Goal: Task Accomplishment & Management: Manage account settings

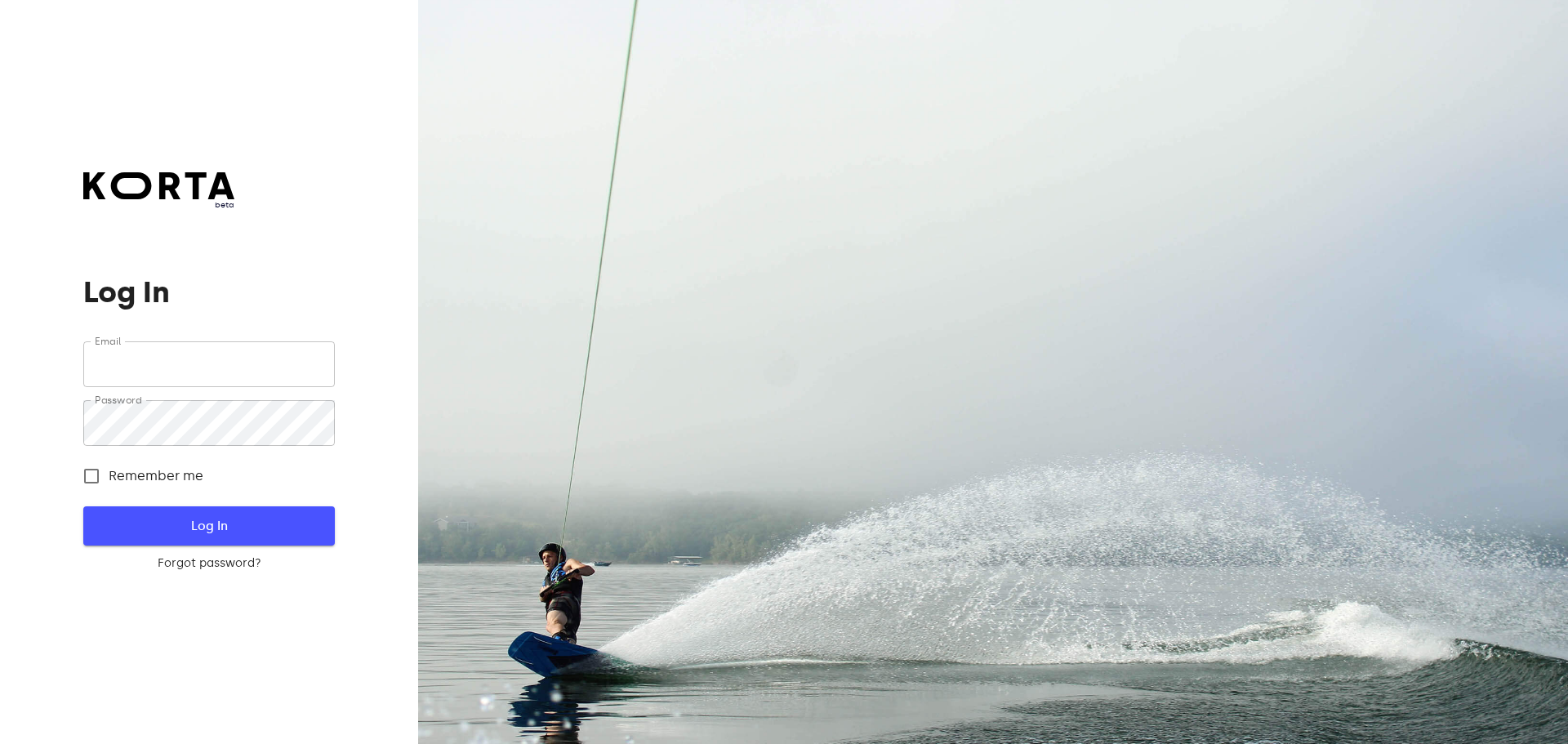
type input "[EMAIL_ADDRESS][DOMAIN_NAME]"
click at [220, 526] on span "Log In" at bounding box center [208, 525] width 199 height 21
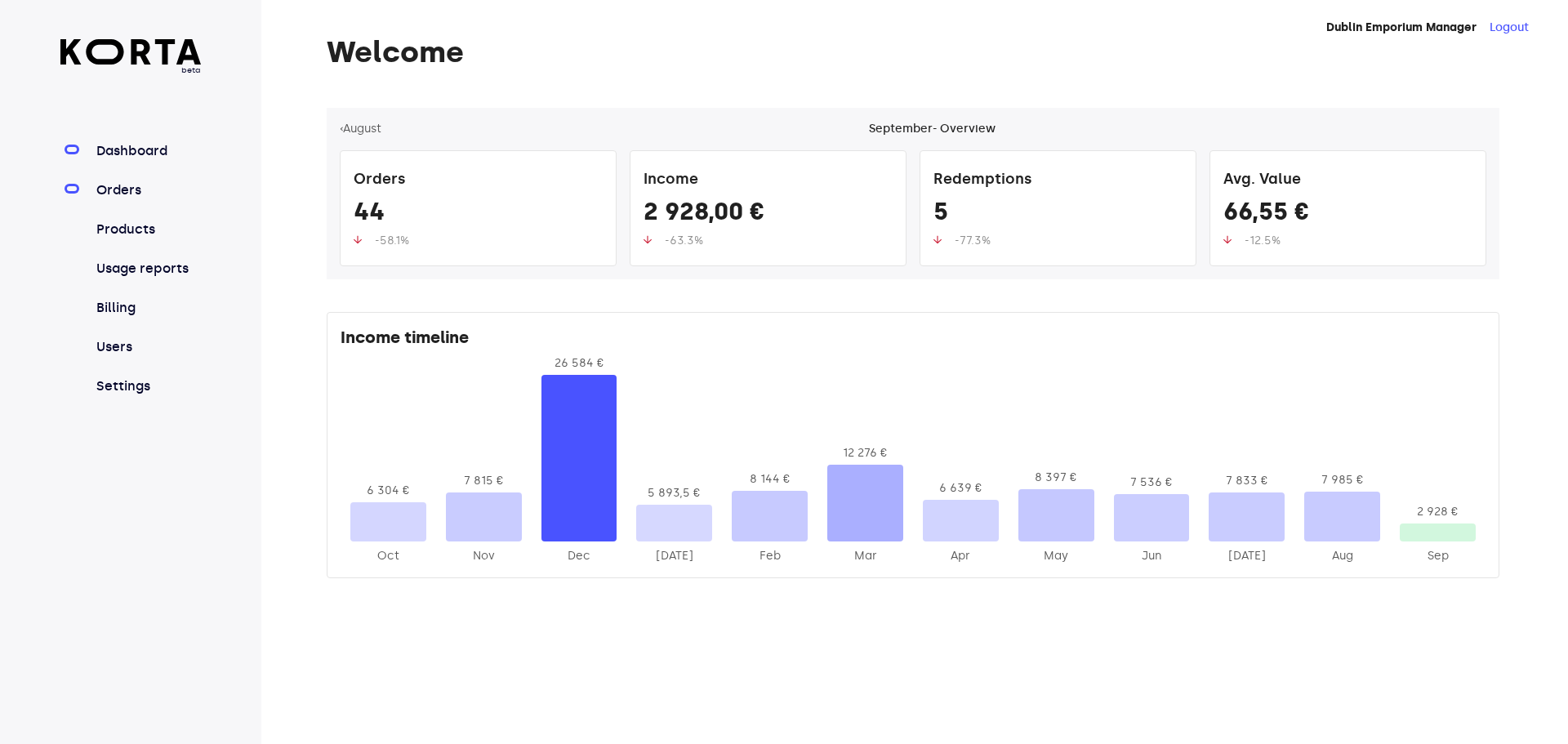
click at [124, 190] on link "Orders" at bounding box center [147, 190] width 108 height 20
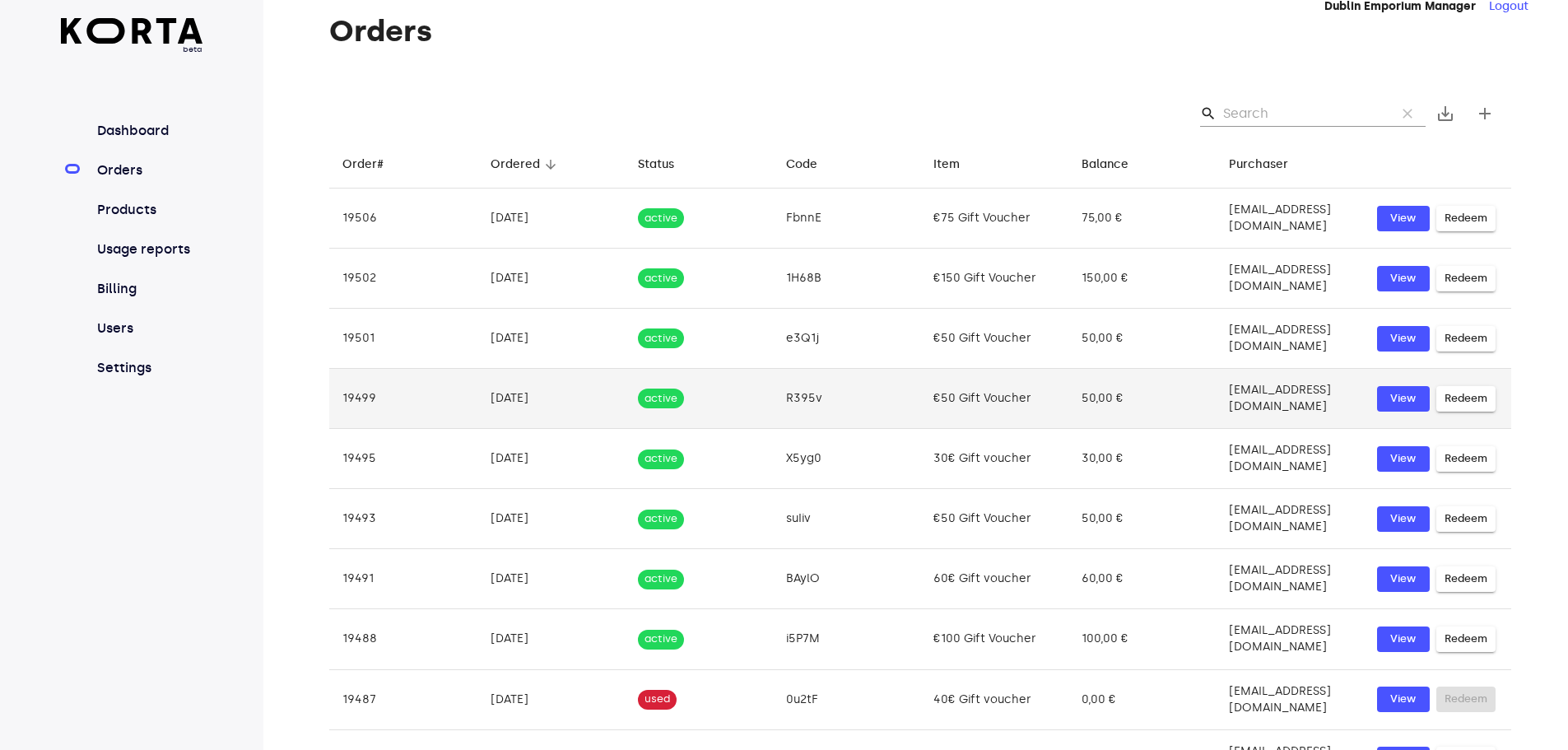
scroll to position [28, 0]
